Goal: Task Accomplishment & Management: Manage account settings

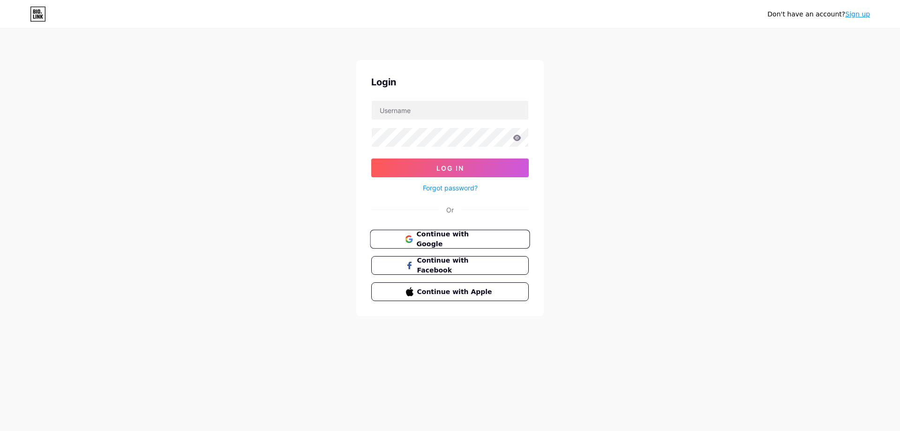
click at [442, 244] on button "Continue with Google" at bounding box center [450, 239] width 160 height 19
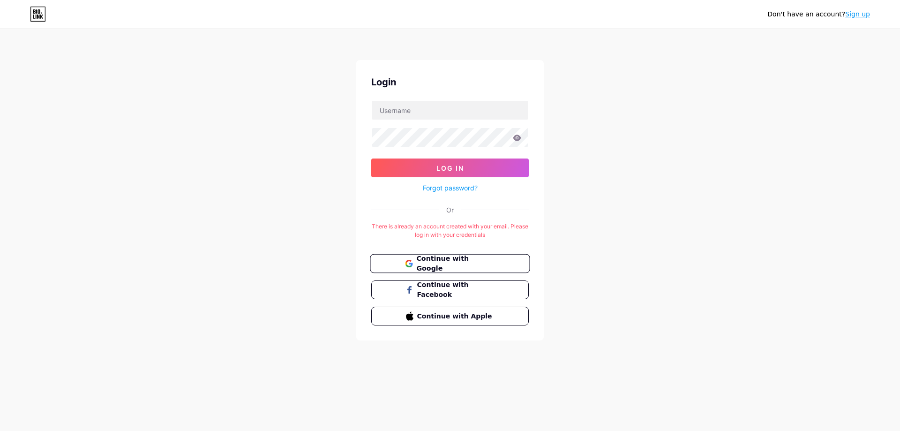
click at [441, 263] on span "Continue with Google" at bounding box center [455, 264] width 78 height 20
click at [430, 118] on input "text" at bounding box center [450, 110] width 157 height 19
type input "[EMAIL_ADDRESS][DOMAIN_NAME]"
click at [371, 159] on button "Log In" at bounding box center [450, 168] width 158 height 19
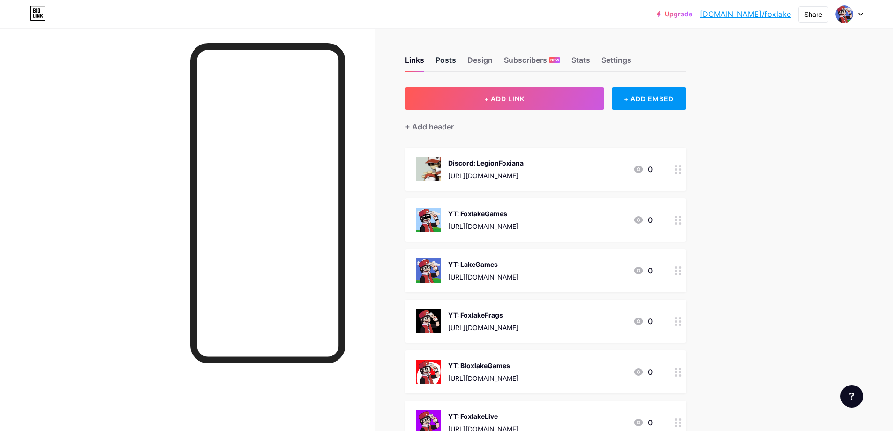
click at [445, 63] on div "Posts" at bounding box center [446, 62] width 21 height 17
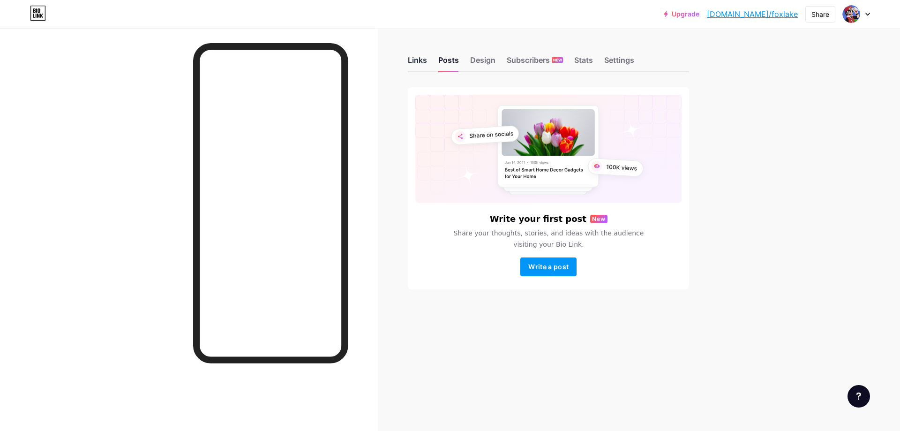
click at [424, 62] on div "Links" at bounding box center [417, 62] width 19 height 17
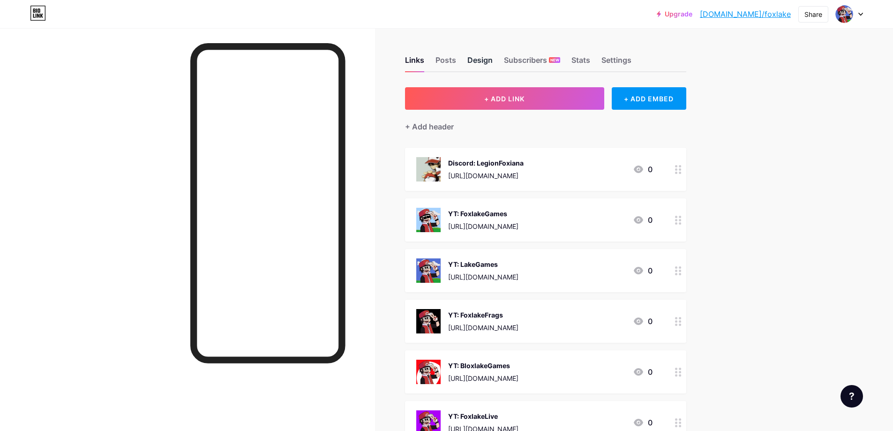
click at [487, 70] on div "Design" at bounding box center [480, 62] width 25 height 17
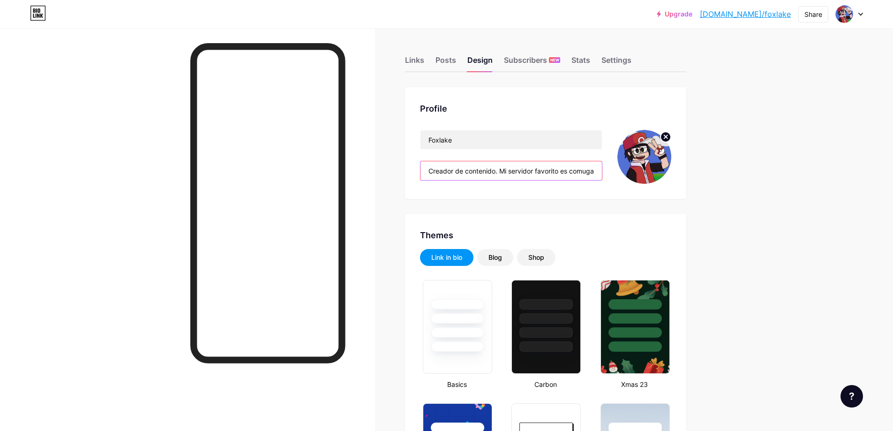
type input "#000000"
type input "mers: mc.comugamers.com"
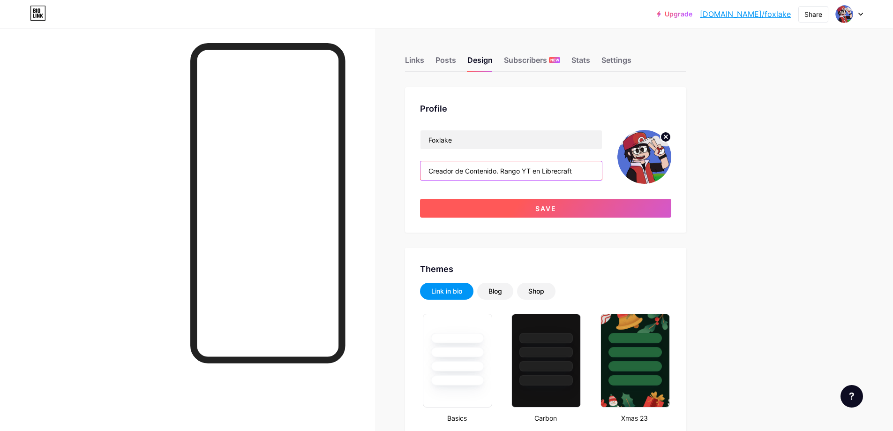
type input "Creador de Contenido. Rango YT en Librecraft"
click at [594, 213] on button "Save" at bounding box center [545, 208] width 251 height 19
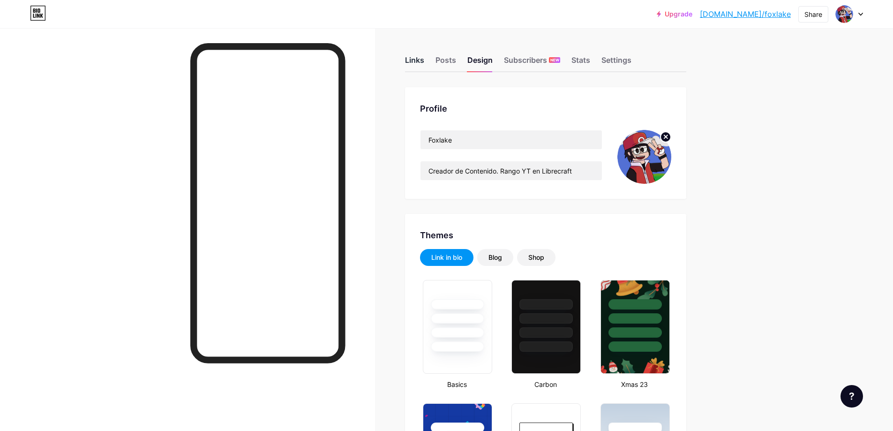
click at [417, 59] on div "Links" at bounding box center [414, 62] width 19 height 17
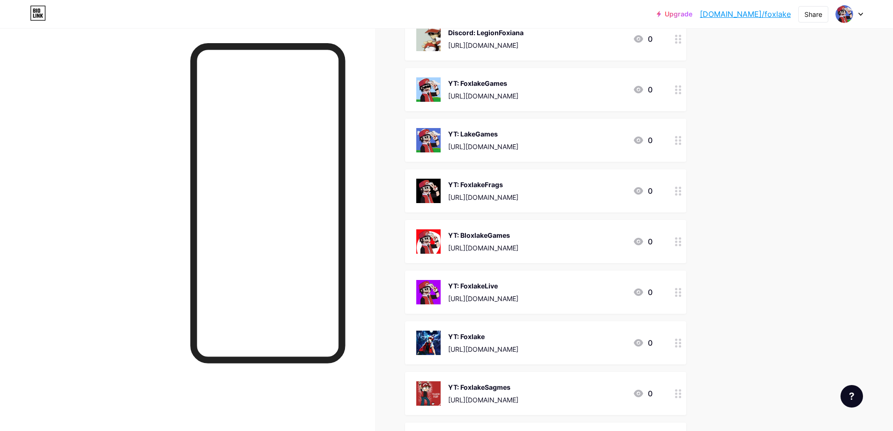
scroll to position [188, 0]
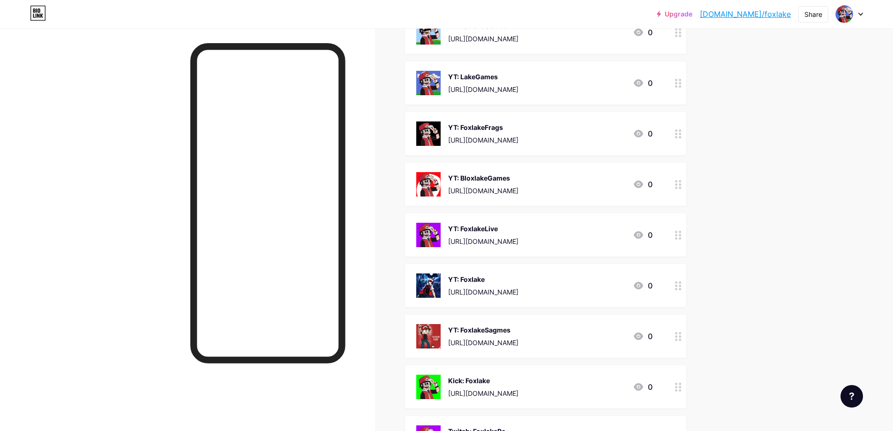
click at [682, 287] on icon at bounding box center [678, 285] width 7 height 9
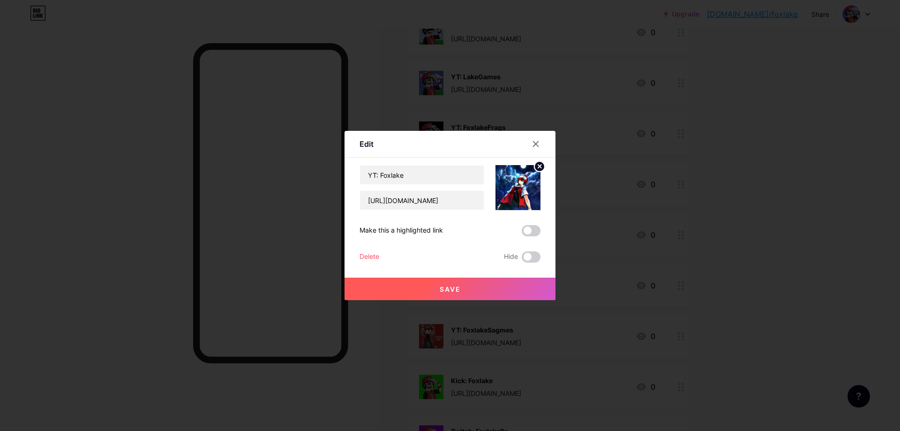
click at [536, 168] on circle at bounding box center [540, 166] width 10 height 10
click at [514, 190] on icon at bounding box center [518, 182] width 19 height 17
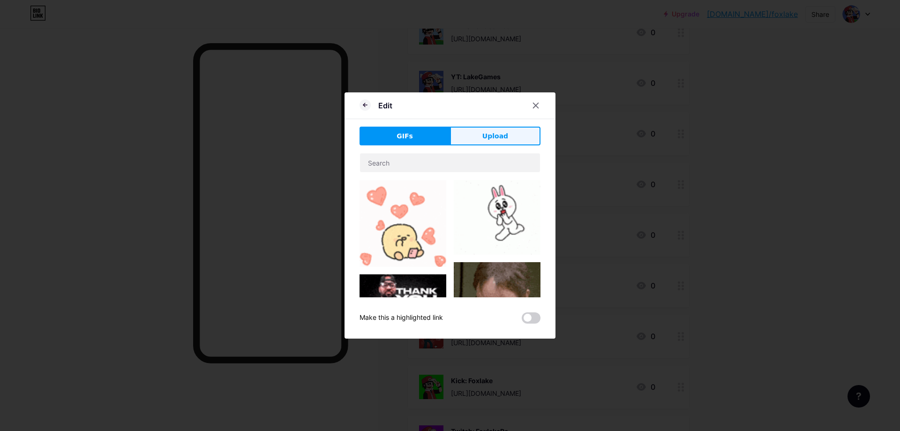
click at [472, 135] on button "Upload" at bounding box center [495, 136] width 91 height 19
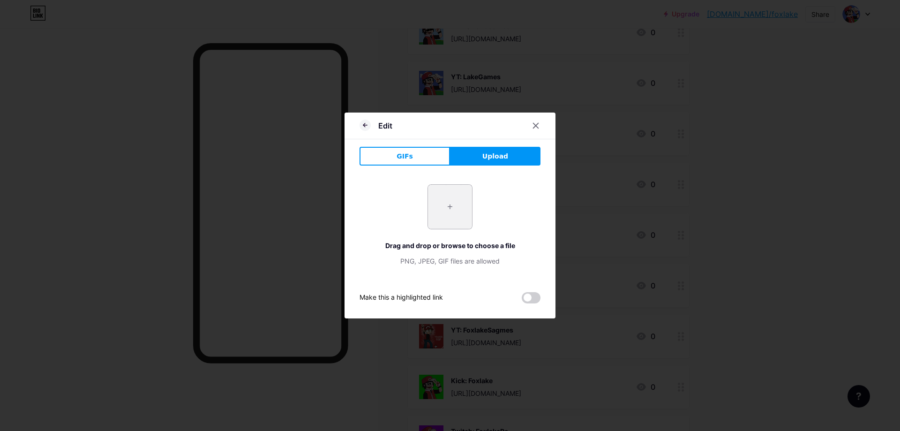
click at [451, 215] on input "file" at bounding box center [450, 207] width 44 height 44
type input "C:\fakepath\FoxlakeFrags.png"
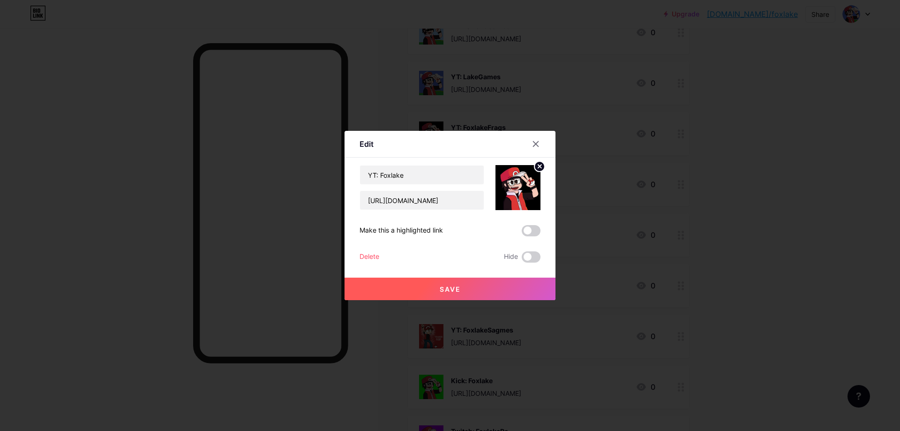
click at [464, 290] on button "Save" at bounding box center [450, 289] width 211 height 23
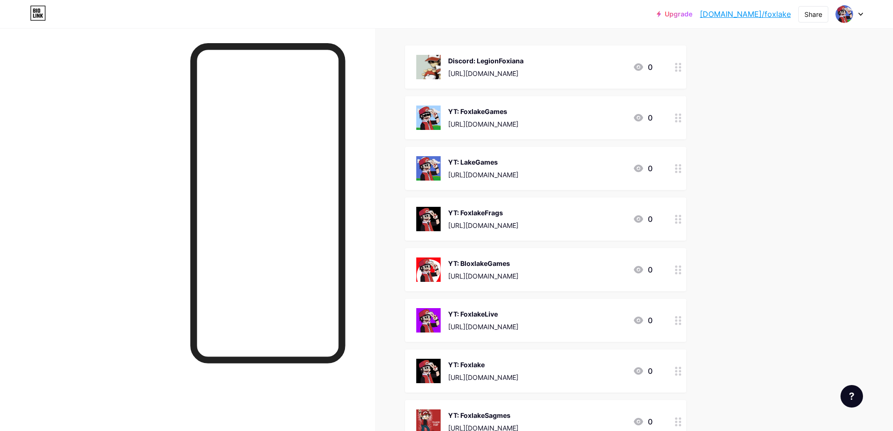
scroll to position [94, 0]
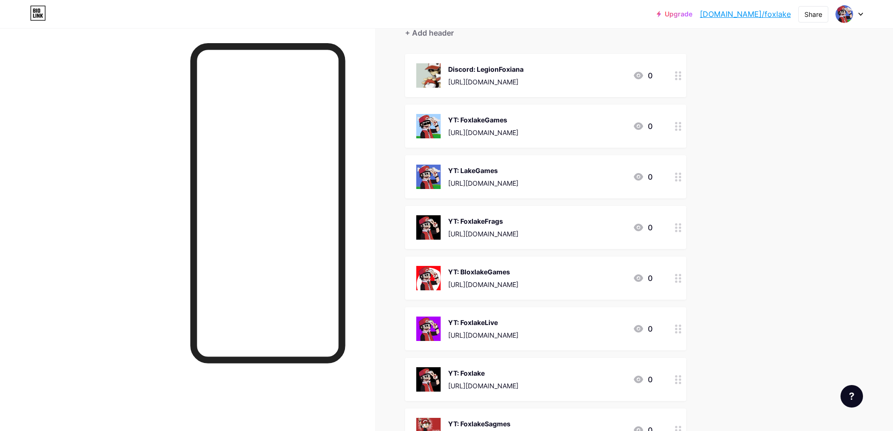
click at [441, 223] on img at bounding box center [428, 227] width 24 height 24
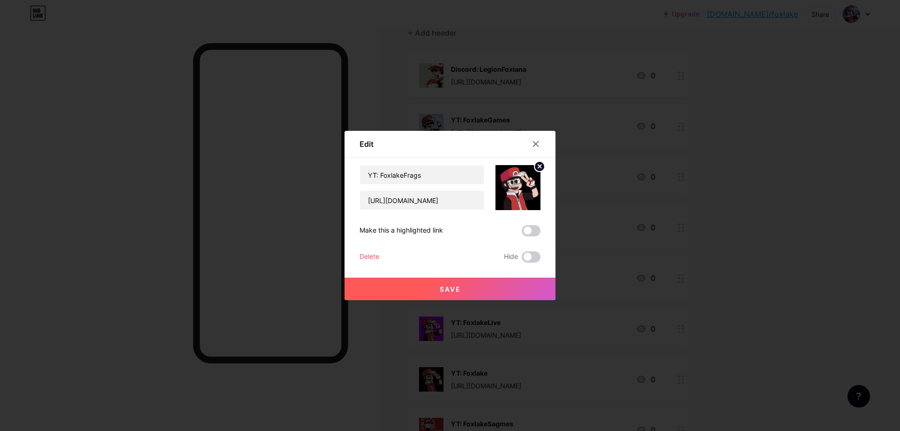
click at [534, 169] on icon at bounding box center [539, 166] width 11 height 11
click at [525, 180] on div "Picture" at bounding box center [518, 187] width 45 height 45
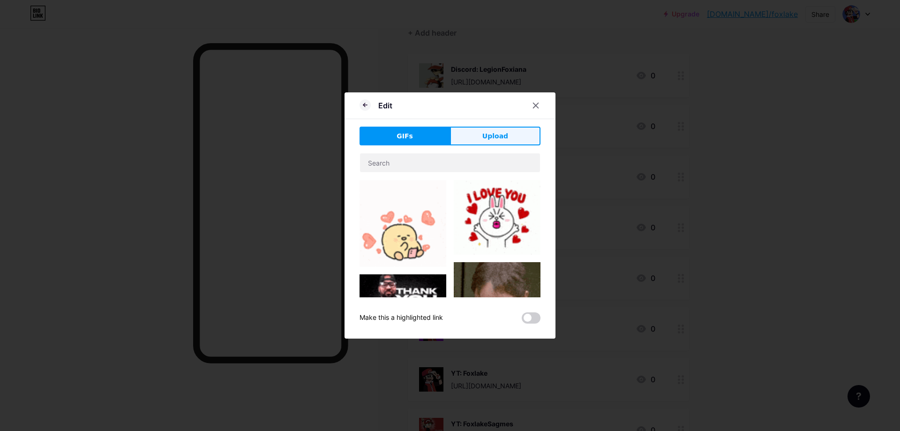
click at [477, 133] on button "Upload" at bounding box center [495, 136] width 91 height 19
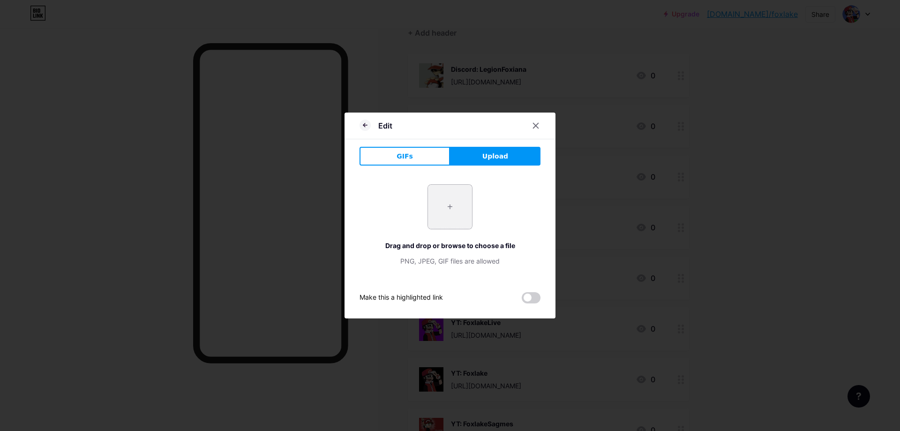
click at [449, 197] on input "file" at bounding box center [450, 207] width 44 height 44
type input "C:\fakepath\FoxlakeLive.png"
click at [474, 257] on div "PNG, JPEG, GIF files are allowed" at bounding box center [450, 261] width 181 height 10
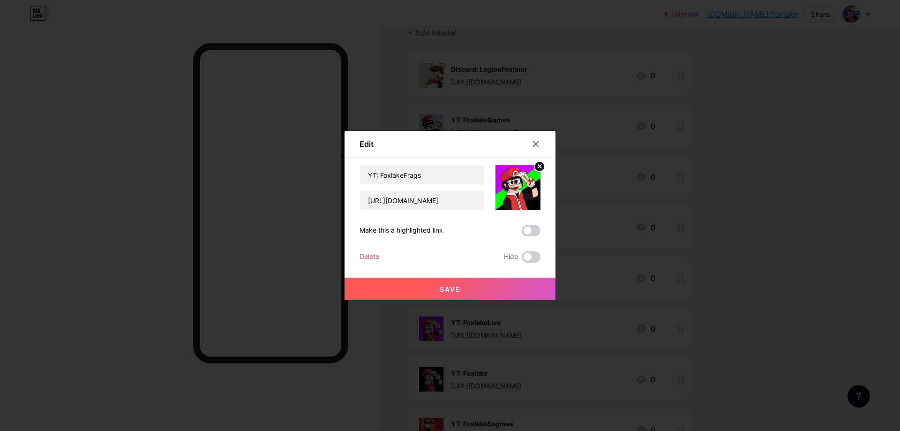
click at [519, 282] on button "Save" at bounding box center [450, 289] width 211 height 23
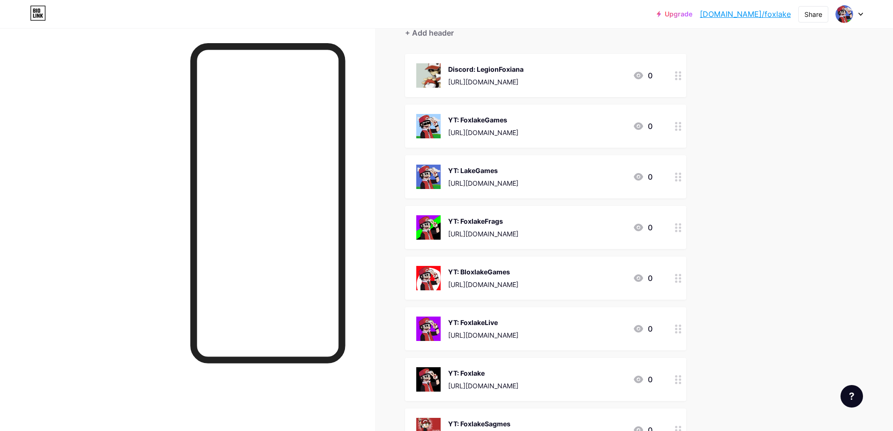
click at [519, 272] on div "YT: BloxlakeGames" at bounding box center [483, 272] width 70 height 10
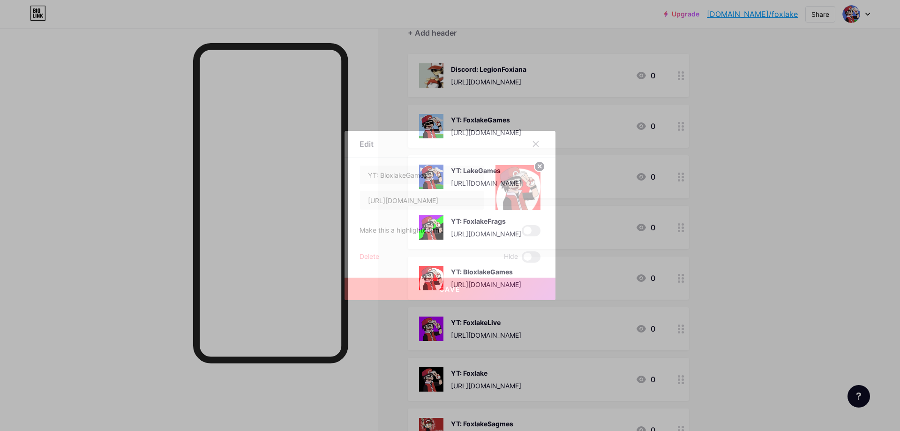
click at [379, 256] on div "Delete Hide" at bounding box center [450, 256] width 181 height 11
click at [377, 257] on div "Delete Hide" at bounding box center [450, 256] width 181 height 11
click at [375, 258] on div "Delete" at bounding box center [370, 256] width 20 height 11
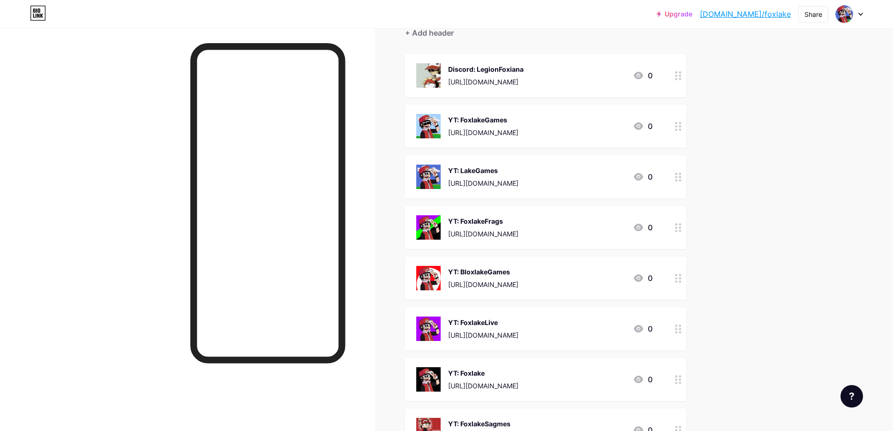
click at [496, 255] on span "Confirm" at bounding box center [499, 252] width 29 height 10
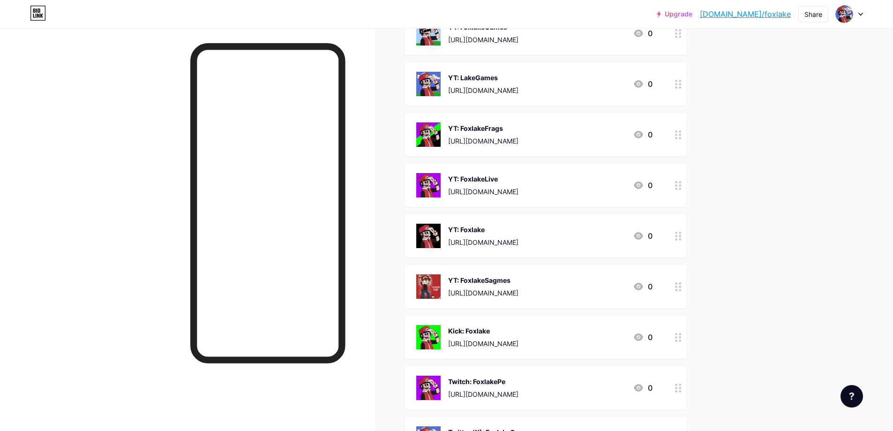
scroll to position [188, 0]
click at [486, 181] on div "YT: FoxlakeLive" at bounding box center [483, 178] width 70 height 10
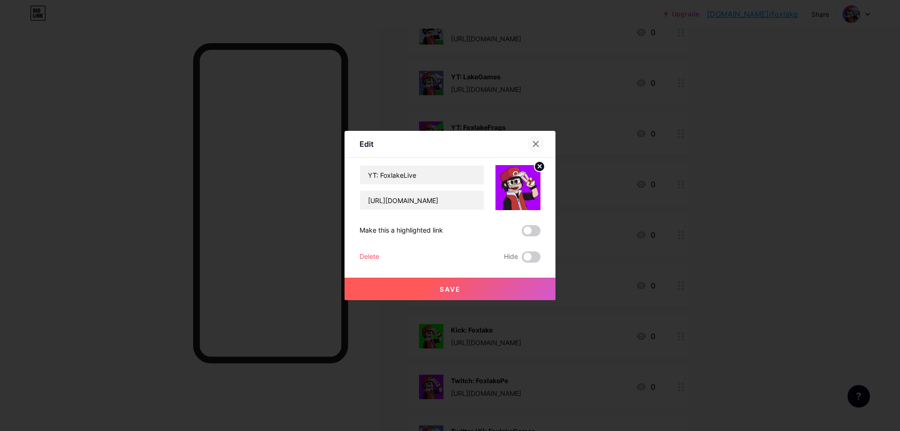
click at [534, 137] on div at bounding box center [536, 144] width 17 height 17
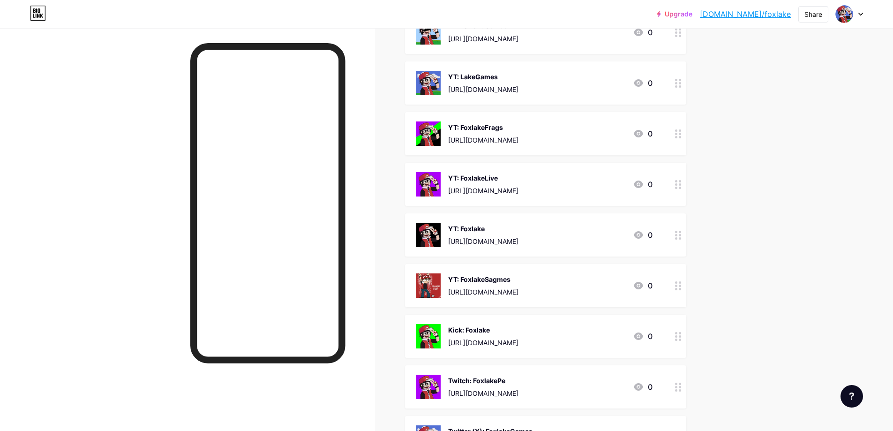
click at [519, 183] on div "YT: FoxlakeLive https://www.youtube.com/@FoxlakeLive" at bounding box center [483, 184] width 70 height 24
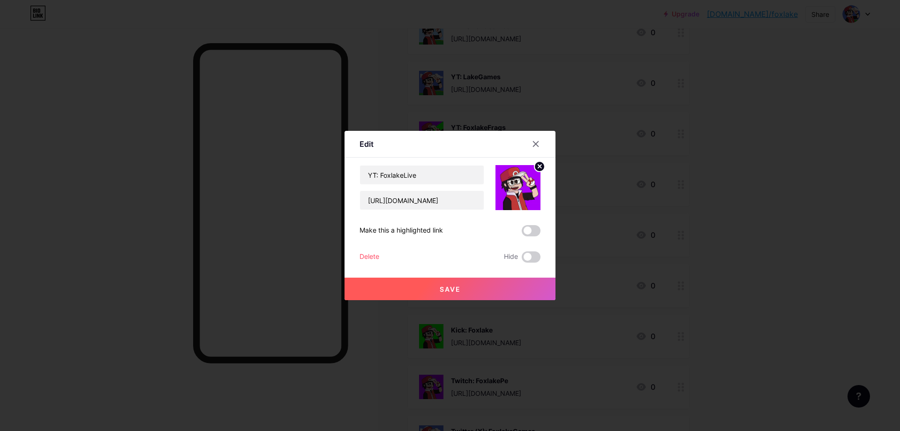
click at [363, 252] on div "Delete" at bounding box center [370, 256] width 20 height 11
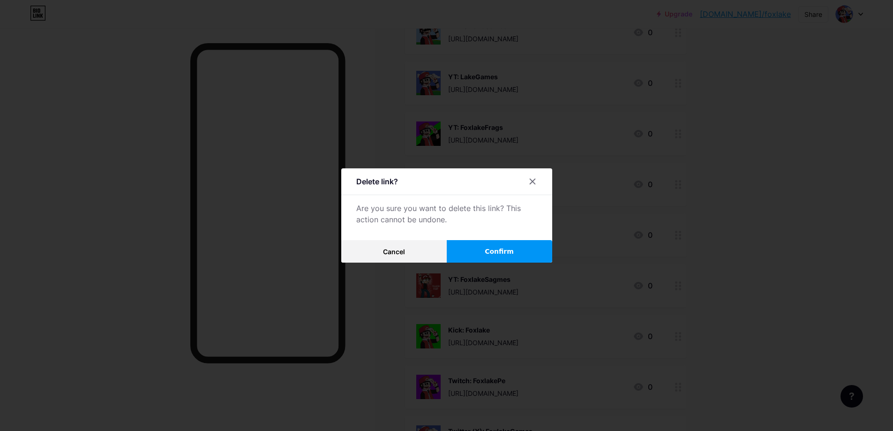
click at [503, 247] on span "Confirm" at bounding box center [499, 252] width 29 height 10
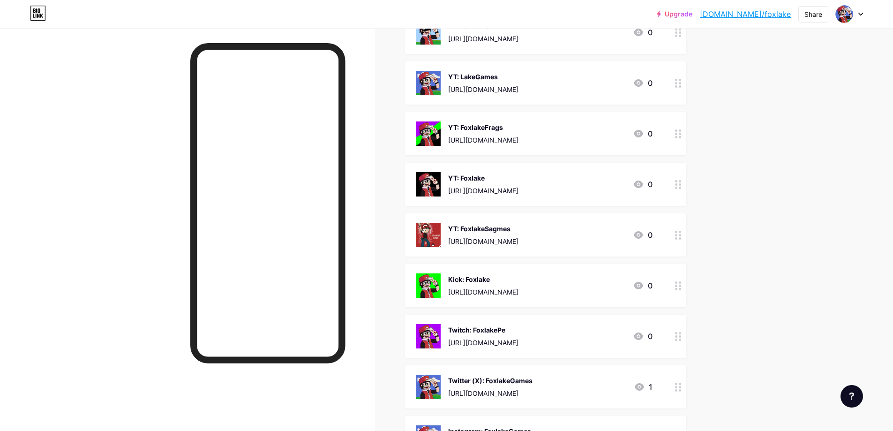
click at [462, 220] on div "YT: FoxlakeSagmes https://www.youtube.com/@FoxlakeSagmes 0" at bounding box center [545, 234] width 281 height 43
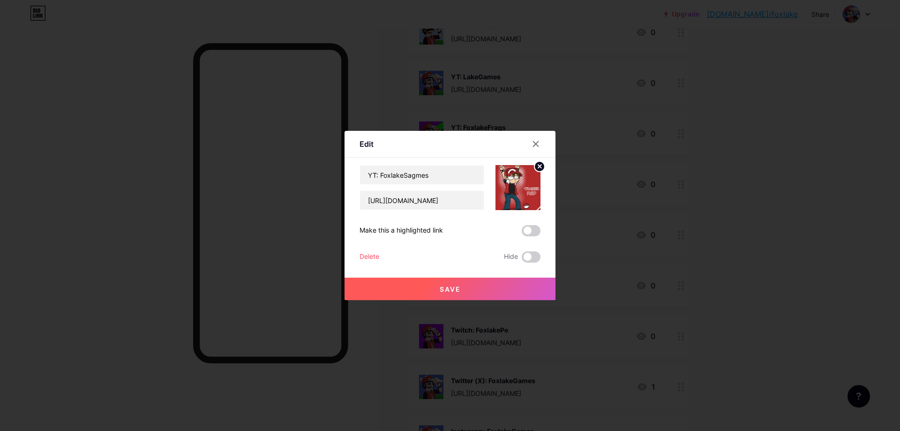
click at [355, 252] on div "Edit Content YouTube Play YouTube video without leaving your page. ADD Vimeo Pl…" at bounding box center [450, 215] width 211 height 169
click at [365, 254] on div "Delete" at bounding box center [370, 256] width 20 height 11
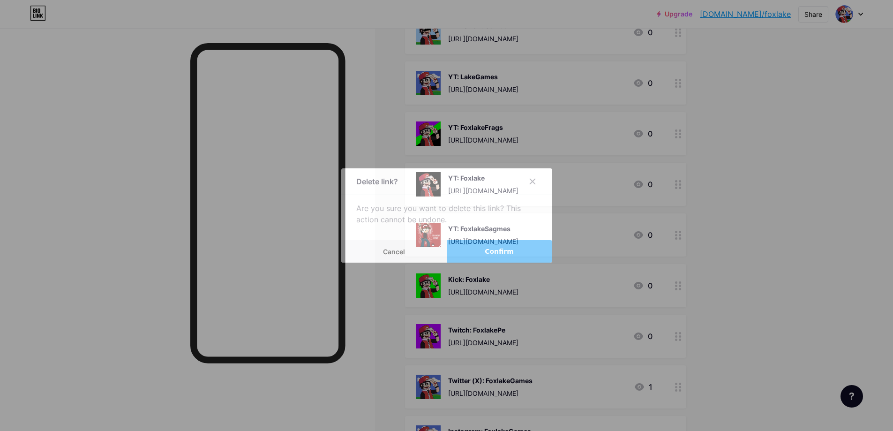
click at [478, 256] on button "Confirm" at bounding box center [500, 251] width 106 height 23
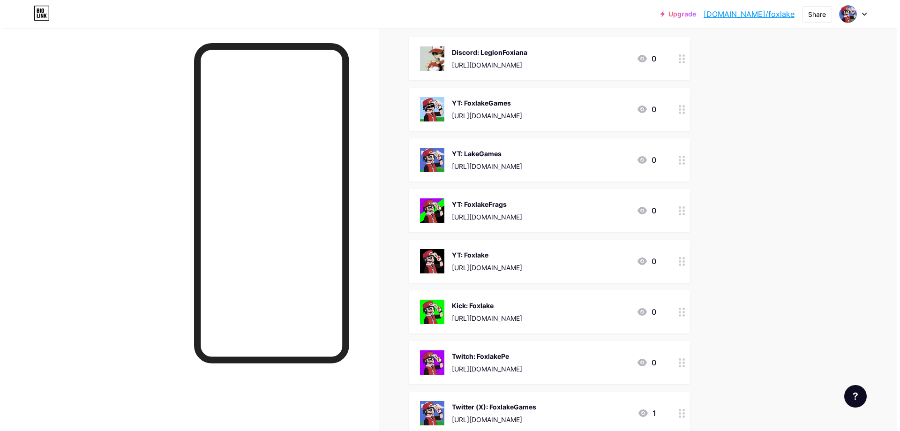
scroll to position [94, 0]
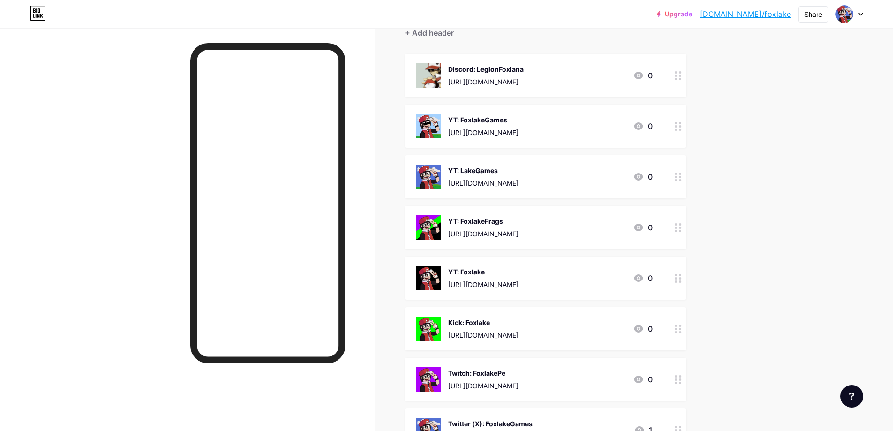
click at [506, 287] on div "https://www.youtube.com/@FoxlakeYT" at bounding box center [483, 284] width 70 height 10
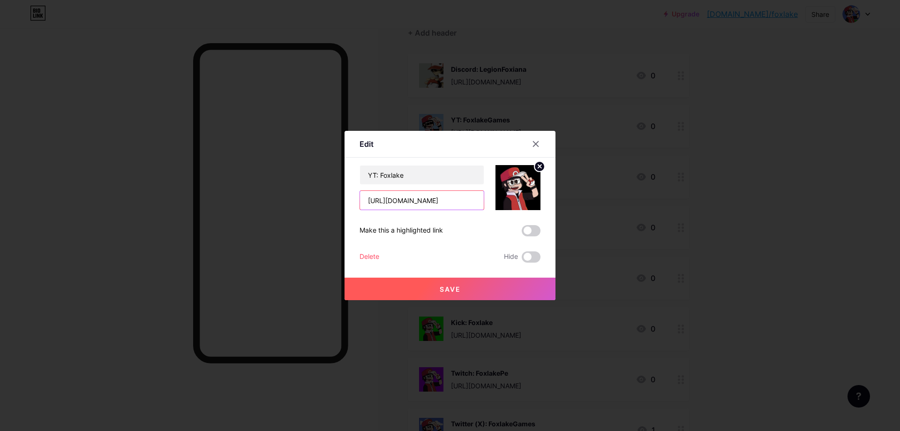
click at [466, 198] on input "https://www.youtube.com/@FoxlakeYT" at bounding box center [422, 200] width 124 height 19
type input "https://www.youtube.com/@FoxlakePe"
click at [440, 287] on span "Save" at bounding box center [450, 289] width 21 height 8
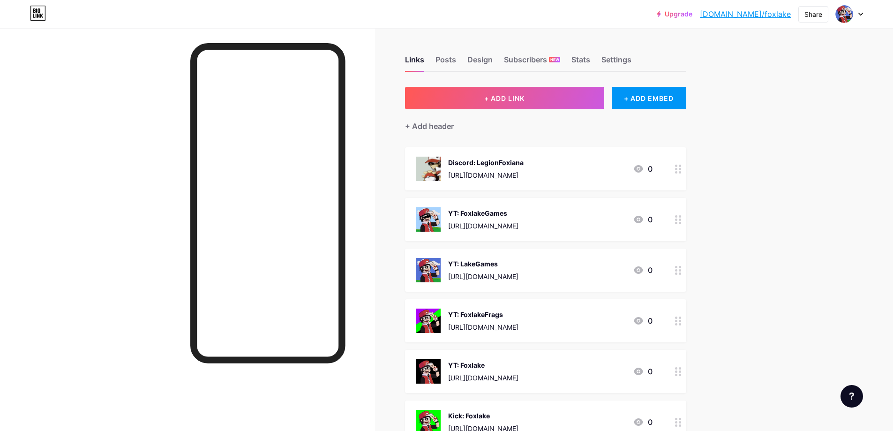
scroll to position [0, 0]
drag, startPoint x: 536, startPoint y: 369, endPoint x: 569, endPoint y: 339, distance: 44.8
click at [569, 339] on span "Discord: LegionFoxiana https://discord.gg/x7xHfqUJar 0 YT: FoxlakeGames https:/…" at bounding box center [545, 397] width 281 height 499
click at [758, 310] on div "Upgrade bio.link/foxlak... bio.link/foxlake Share Switch accounts Foxlake bio.l…" at bounding box center [446, 378] width 893 height 756
